Goal: Information Seeking & Learning: Learn about a topic

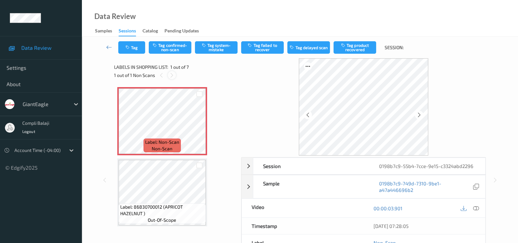
click at [172, 74] on icon at bounding box center [172, 75] width 6 height 6
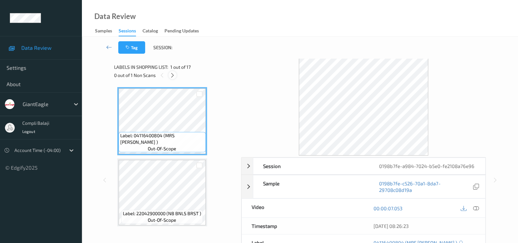
click at [175, 74] on div at bounding box center [173, 75] width 8 height 8
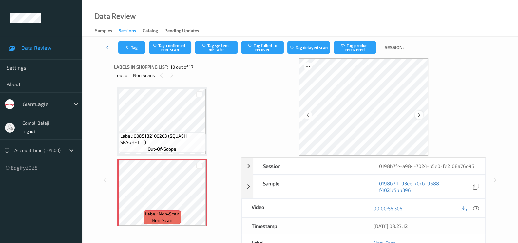
click at [419, 115] on icon at bounding box center [419, 115] width 6 height 6
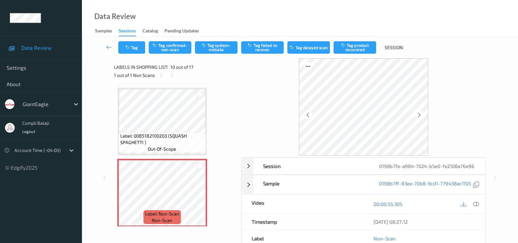
click at [419, 115] on icon at bounding box center [419, 115] width 6 height 6
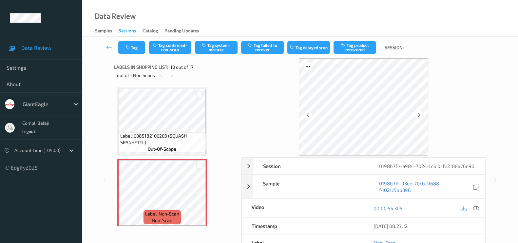
click at [419, 115] on icon at bounding box center [419, 115] width 6 height 6
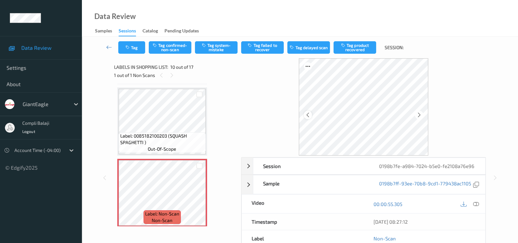
click at [308, 116] on icon at bounding box center [308, 115] width 6 height 6
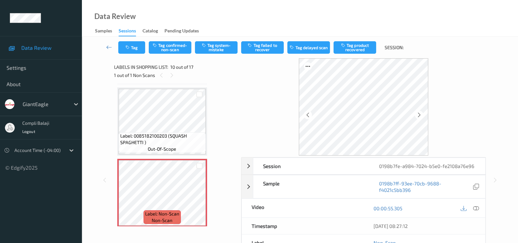
click at [308, 116] on icon at bounding box center [308, 115] width 6 height 6
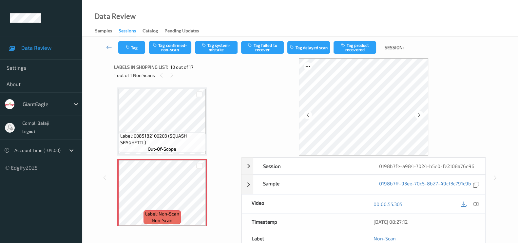
click at [308, 116] on icon at bounding box center [308, 115] width 6 height 6
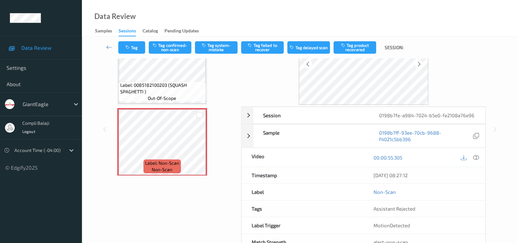
scroll to position [71, 0]
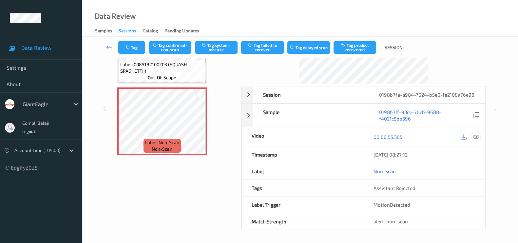
click at [480, 137] on div at bounding box center [476, 136] width 9 height 9
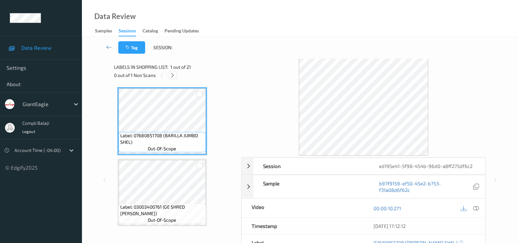
click at [172, 73] on icon at bounding box center [173, 75] width 6 height 6
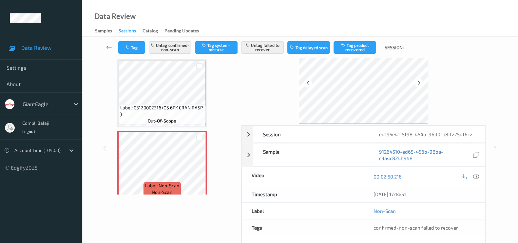
scroll to position [71, 0]
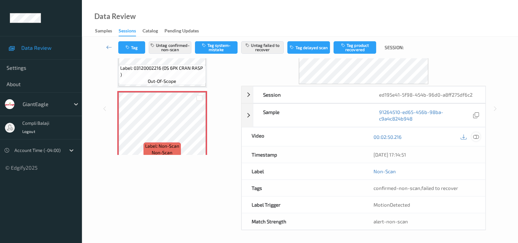
click at [478, 135] on icon at bounding box center [476, 137] width 6 height 6
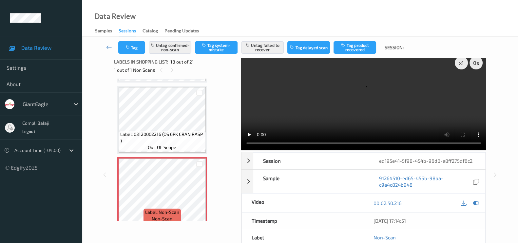
scroll to position [0, 0]
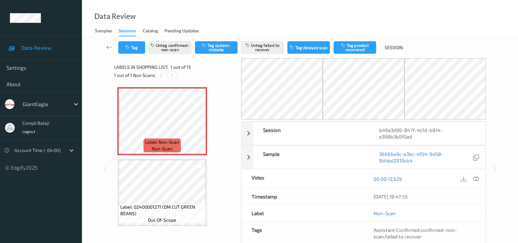
click at [169, 74] on div at bounding box center [172, 75] width 8 height 8
click at [171, 74] on icon at bounding box center [172, 75] width 6 height 6
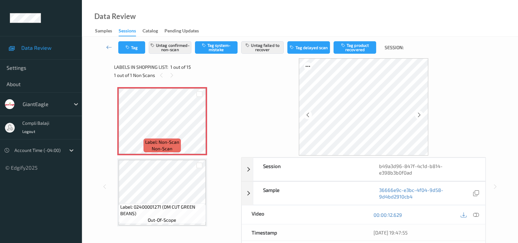
scroll to position [41, 0]
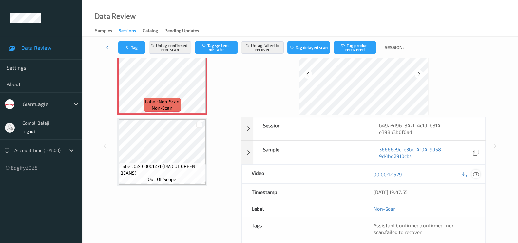
click at [479, 171] on icon at bounding box center [476, 174] width 6 height 6
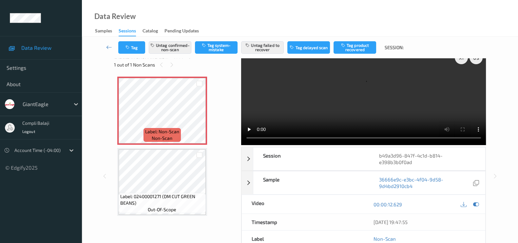
scroll to position [0, 0]
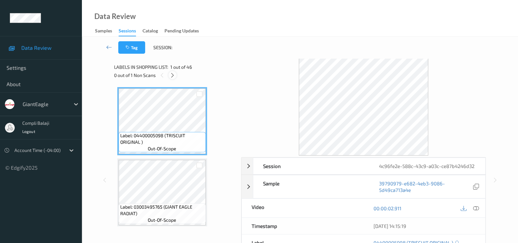
click at [173, 76] on icon at bounding box center [173, 75] width 6 height 6
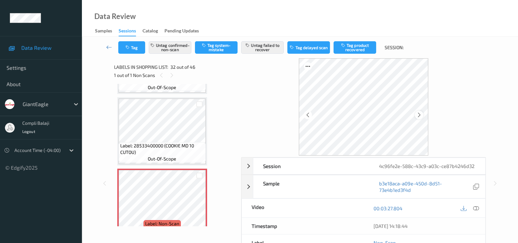
click at [421, 113] on icon at bounding box center [419, 115] width 6 height 6
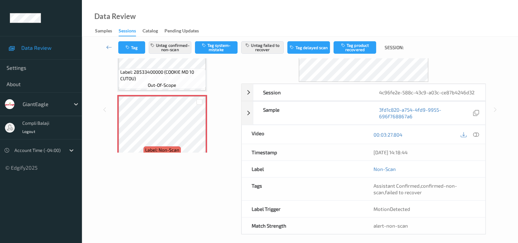
scroll to position [78, 0]
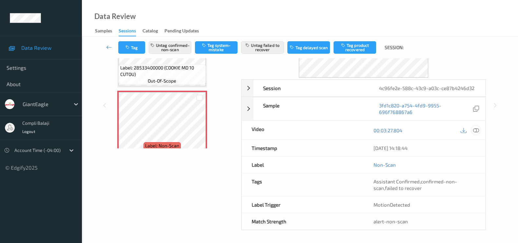
click at [476, 131] on icon at bounding box center [476, 131] width 6 height 6
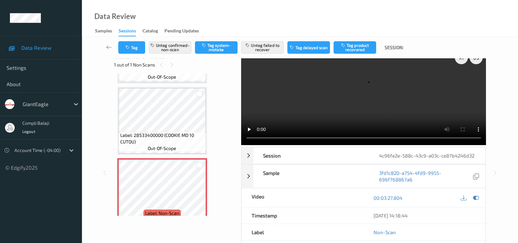
scroll to position [0, 0]
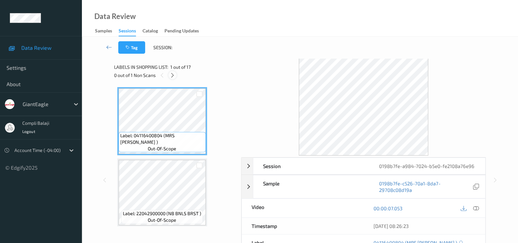
click at [171, 74] on icon at bounding box center [173, 75] width 6 height 6
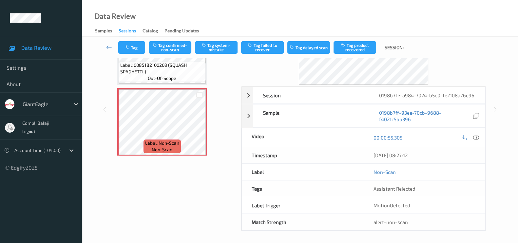
scroll to position [71, 0]
click at [477, 134] on icon at bounding box center [476, 137] width 6 height 6
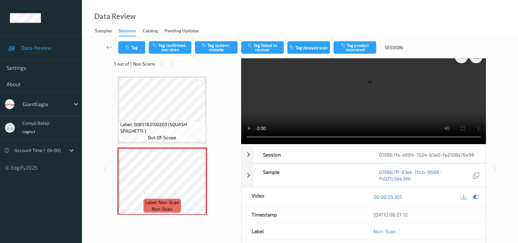
scroll to position [0, 0]
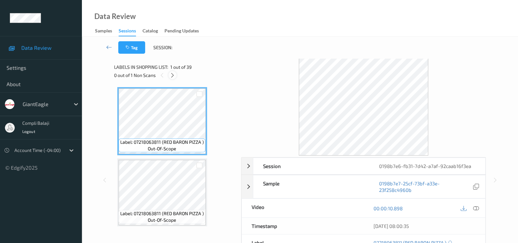
click at [175, 75] on icon at bounding box center [173, 75] width 6 height 6
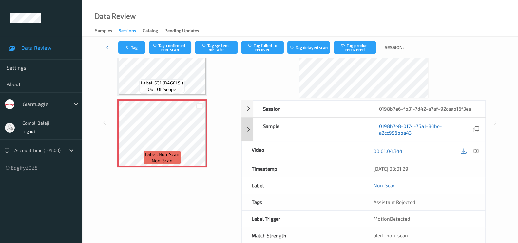
scroll to position [71, 0]
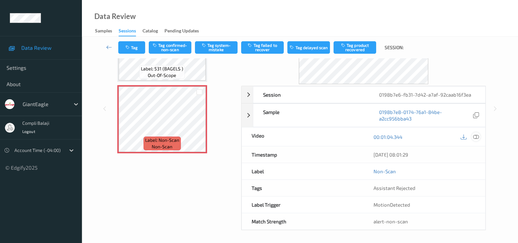
click at [479, 135] on icon at bounding box center [476, 137] width 6 height 6
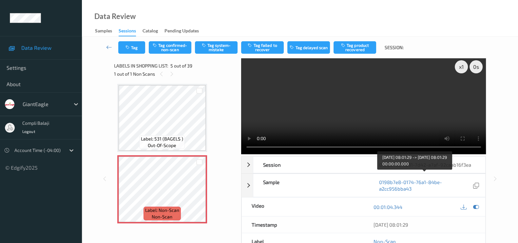
scroll to position [0, 0]
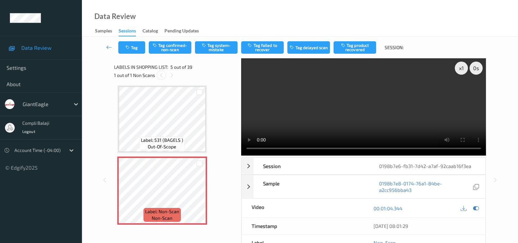
click at [161, 74] on icon at bounding box center [162, 75] width 6 height 6
click at [478, 209] on icon at bounding box center [476, 209] width 6 height 6
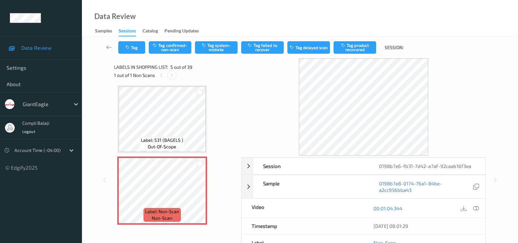
click at [170, 78] on icon at bounding box center [172, 75] width 6 height 6
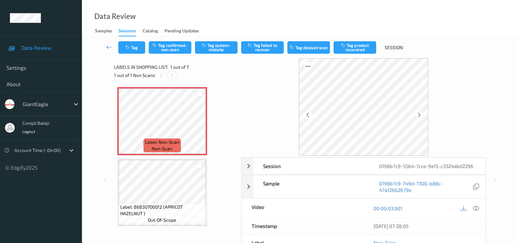
click at [174, 74] on icon at bounding box center [172, 75] width 6 height 6
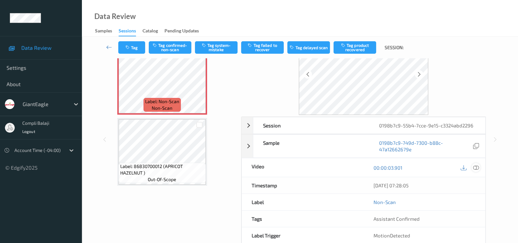
click at [478, 168] on icon at bounding box center [476, 168] width 6 height 6
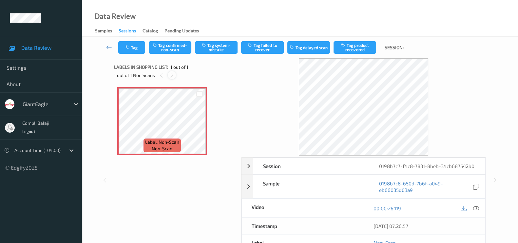
click at [175, 74] on div at bounding box center [172, 75] width 8 height 8
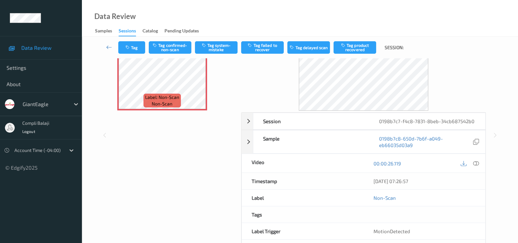
scroll to position [71, 0]
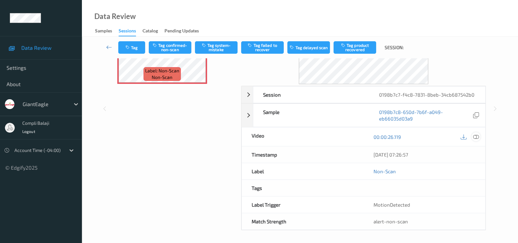
click at [478, 135] on icon at bounding box center [476, 137] width 6 height 6
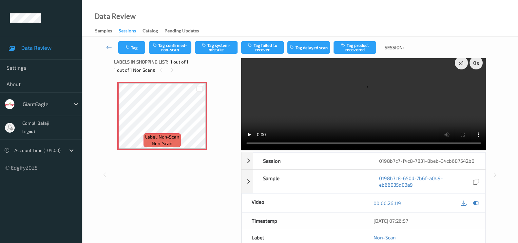
scroll to position [0, 0]
